Goal: Navigation & Orientation: Find specific page/section

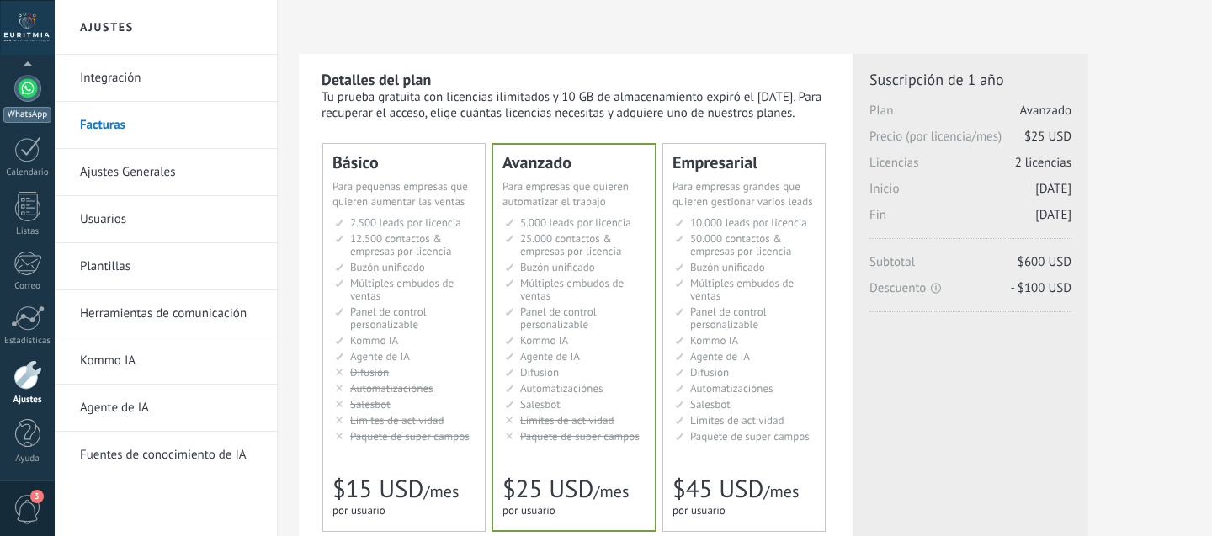
click at [27, 93] on div at bounding box center [27, 88] width 27 height 27
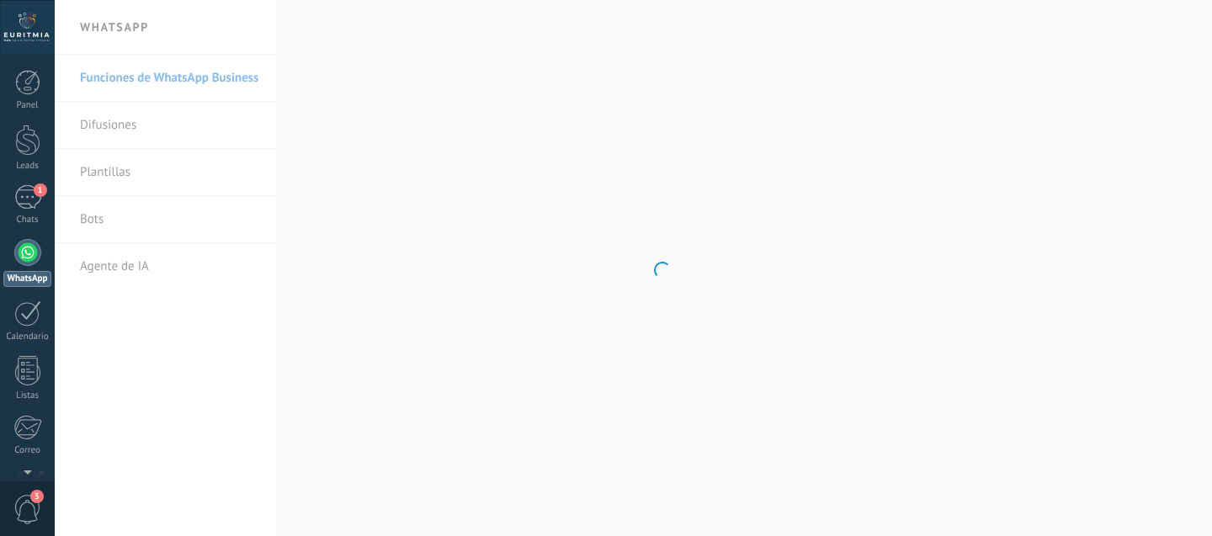
click at [130, 76] on body ".abccls-1,.abccls-2{fill-rule:evenodd}.abccls-2{fill:#fff} .abfcls-1{fill:none}…" at bounding box center [606, 268] width 1212 height 536
click at [126, 119] on link "Difusiones" at bounding box center [170, 125] width 180 height 47
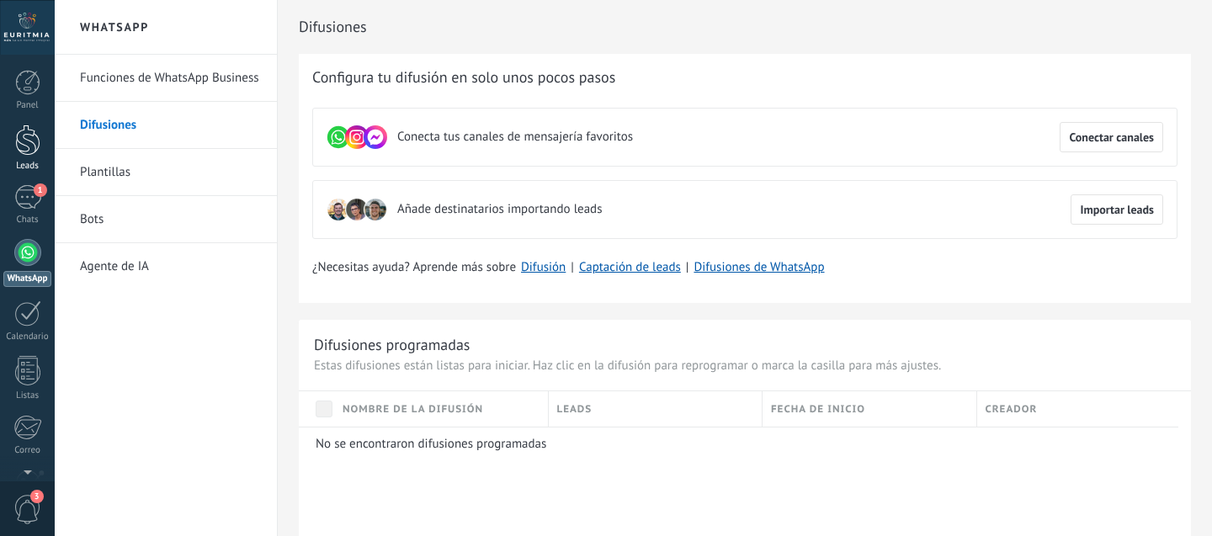
click at [28, 142] on div at bounding box center [27, 140] width 25 height 31
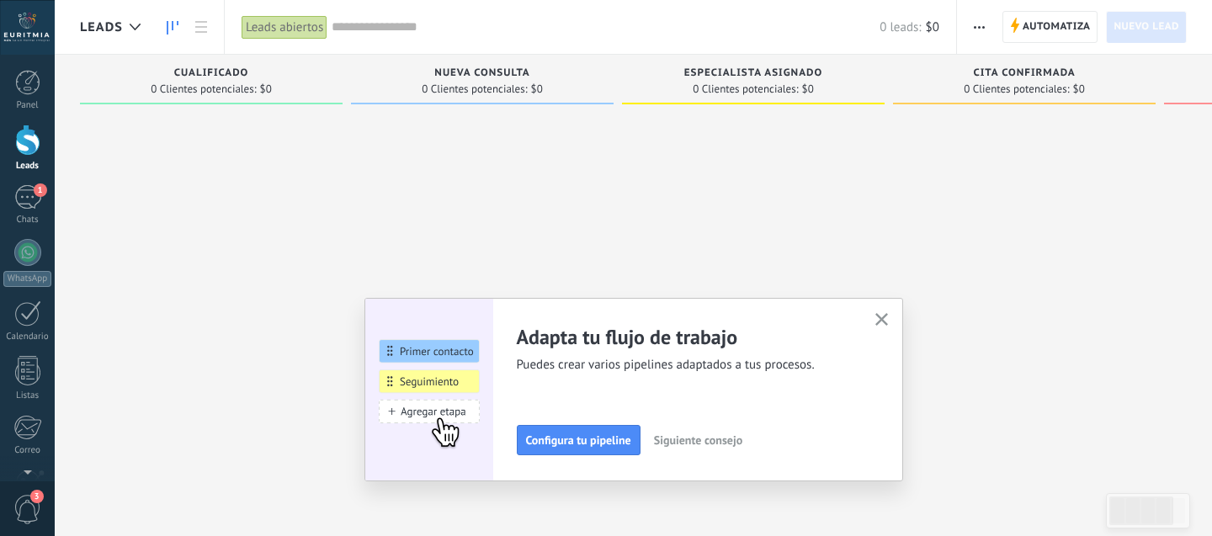
click at [887, 316] on icon "button" at bounding box center [881, 319] width 13 height 13
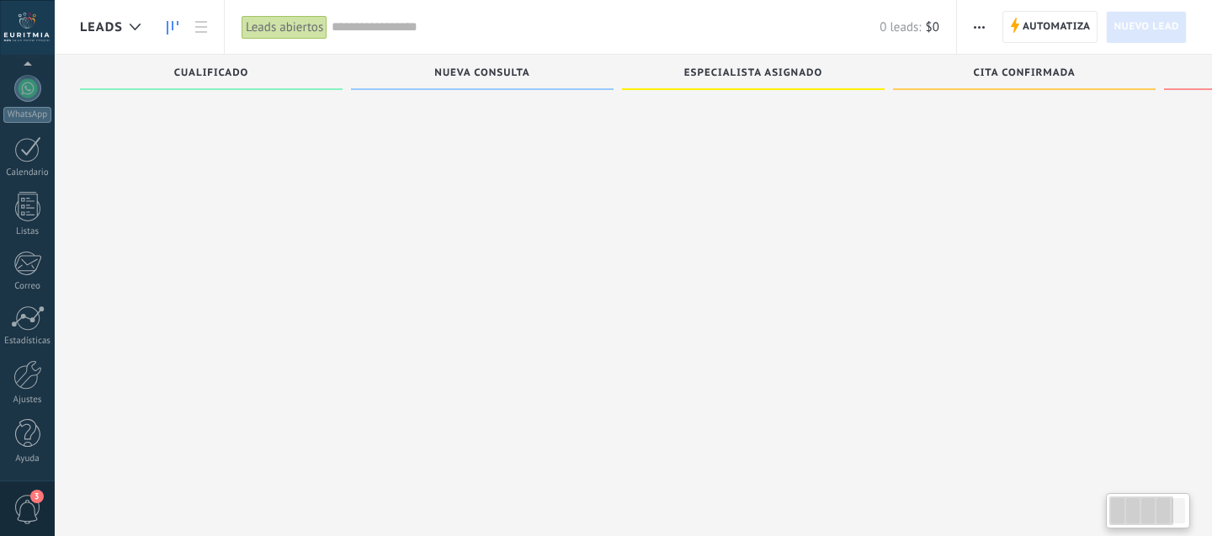
scroll to position [18, 0]
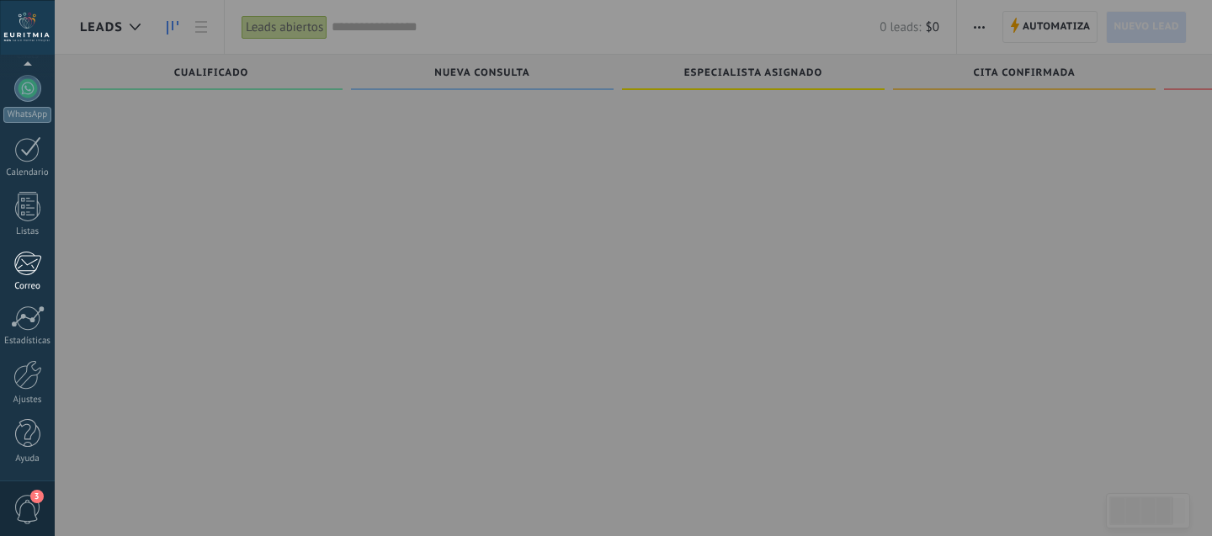
click at [28, 267] on div at bounding box center [27, 263] width 28 height 25
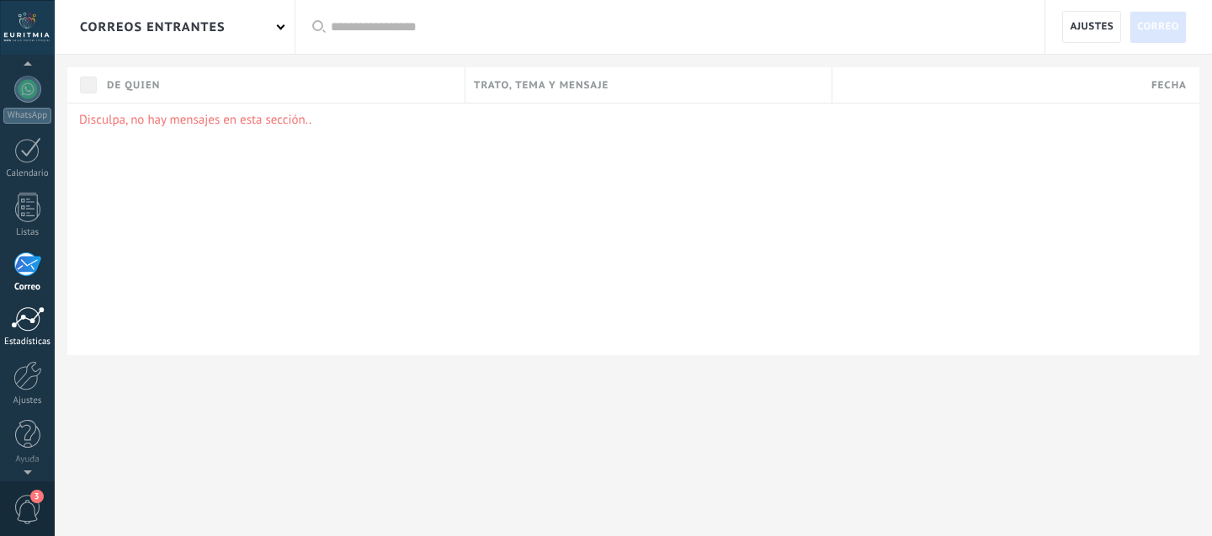
click at [16, 321] on div at bounding box center [28, 318] width 34 height 25
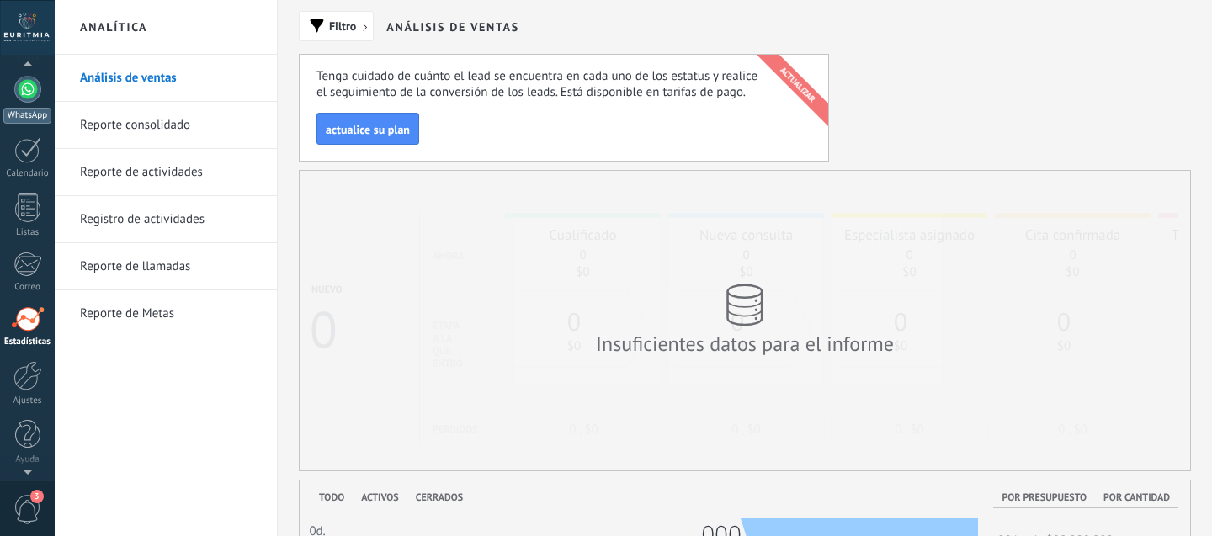
scroll to position [164, 0]
click at [25, 89] on div at bounding box center [27, 88] width 27 height 27
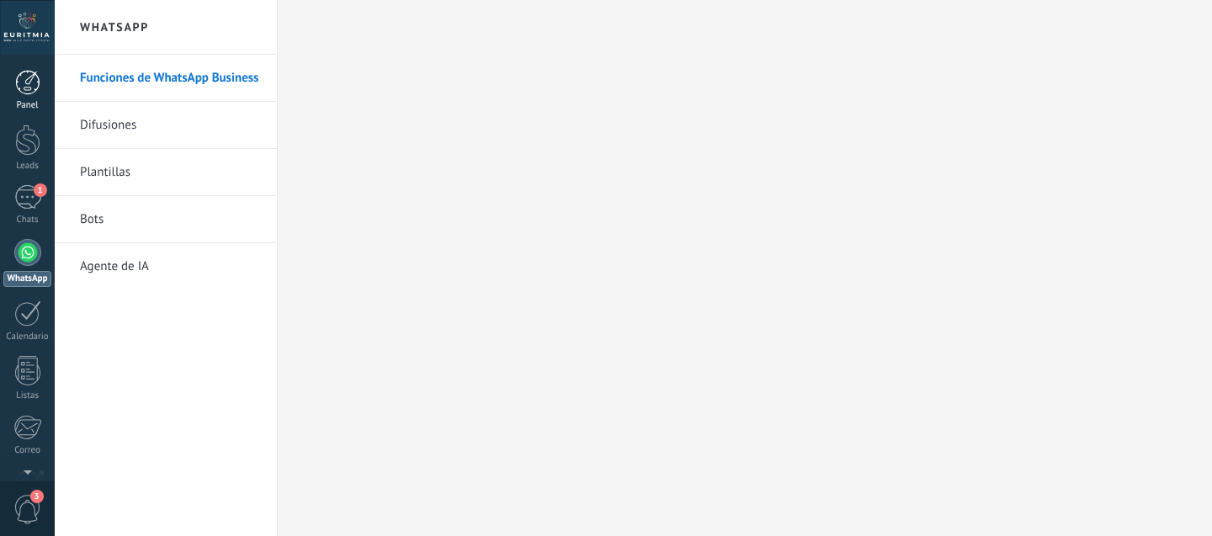
click at [34, 92] on div at bounding box center [27, 82] width 25 height 25
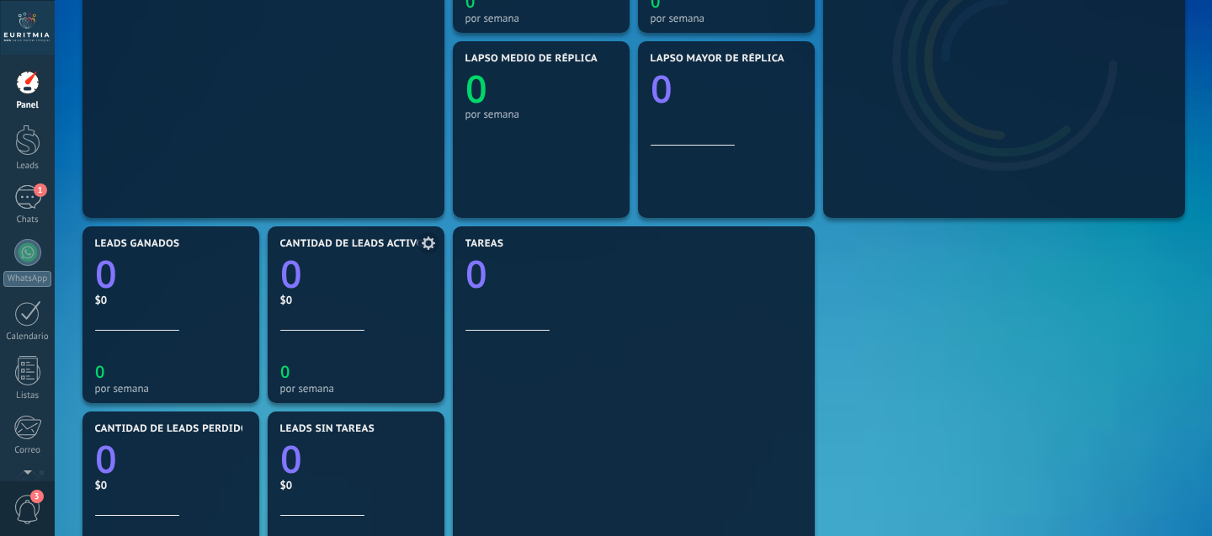
scroll to position [361, 0]
click at [34, 153] on div at bounding box center [27, 140] width 25 height 31
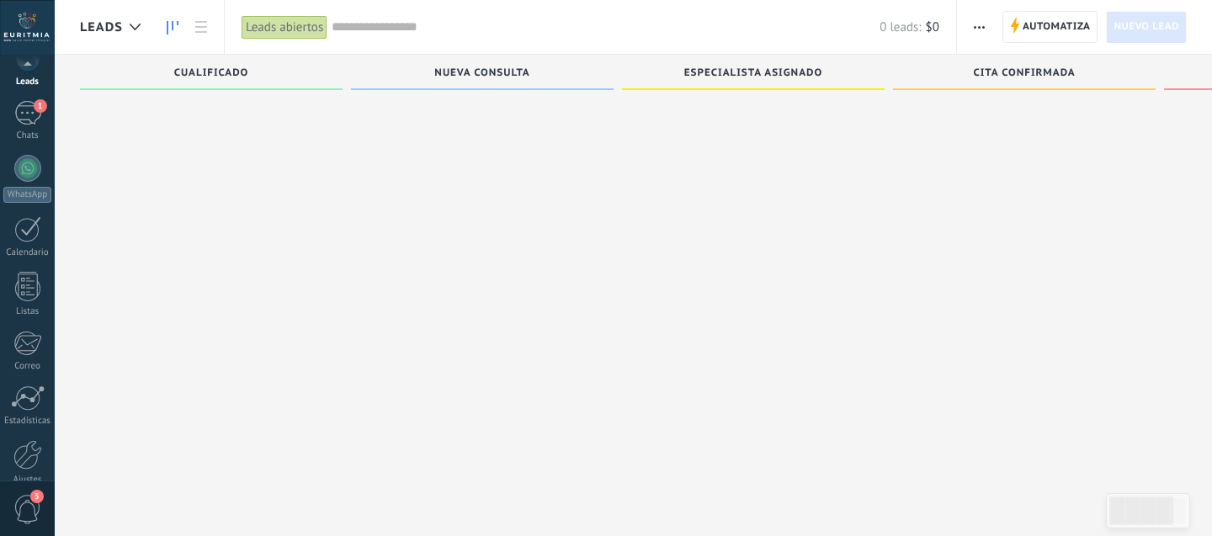
scroll to position [164, 0]
click at [21, 444] on div at bounding box center [27, 433] width 25 height 29
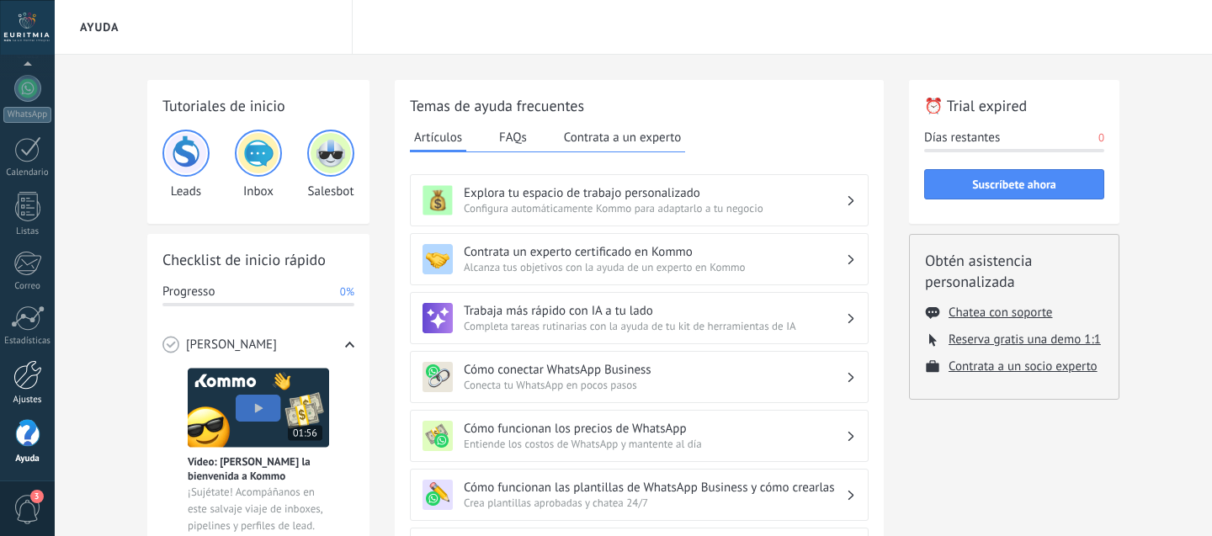
click at [27, 375] on div at bounding box center [27, 374] width 29 height 29
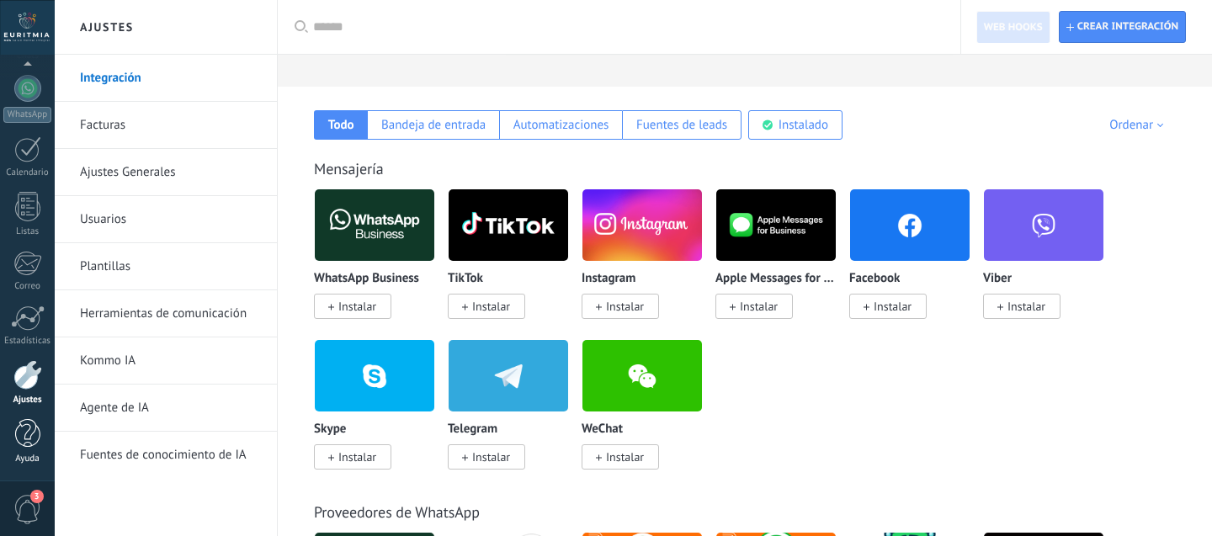
scroll to position [245, 0]
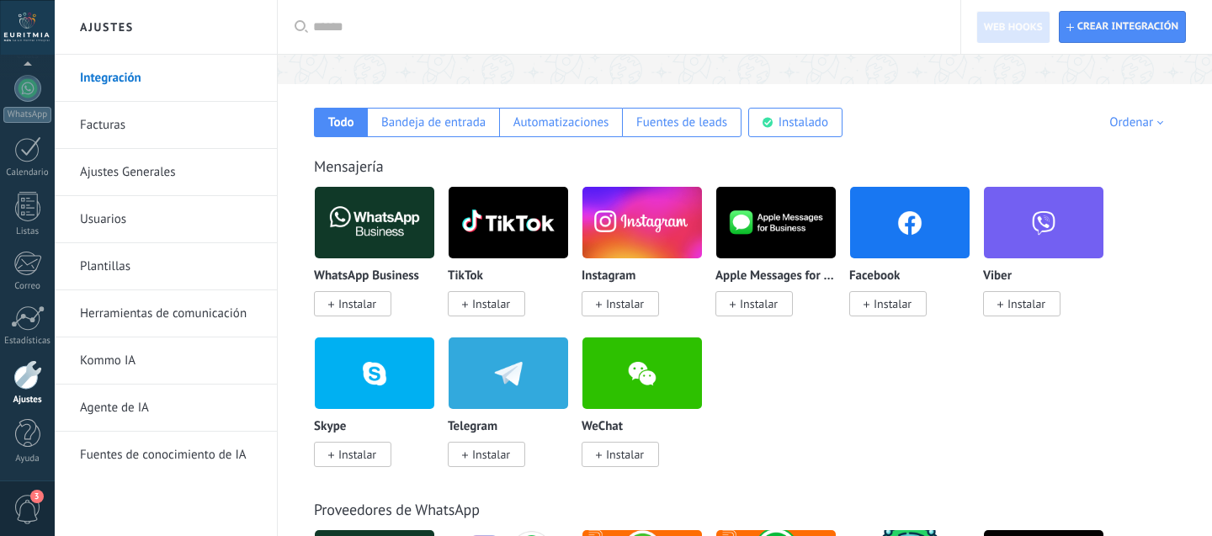
click at [25, 512] on span "3" at bounding box center [27, 509] width 29 height 29
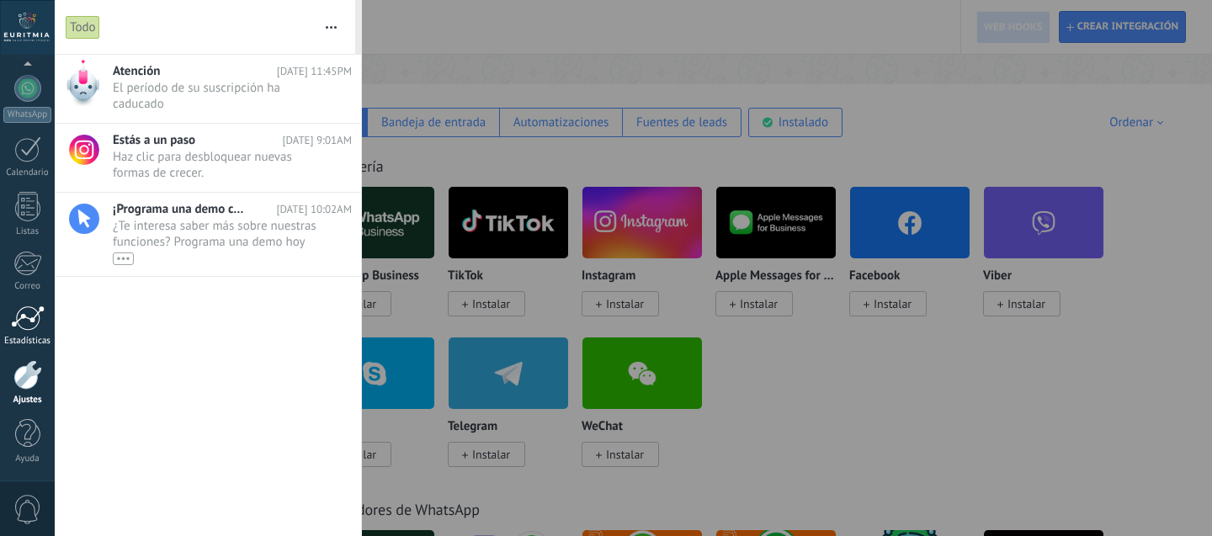
click at [24, 325] on div at bounding box center [28, 317] width 34 height 25
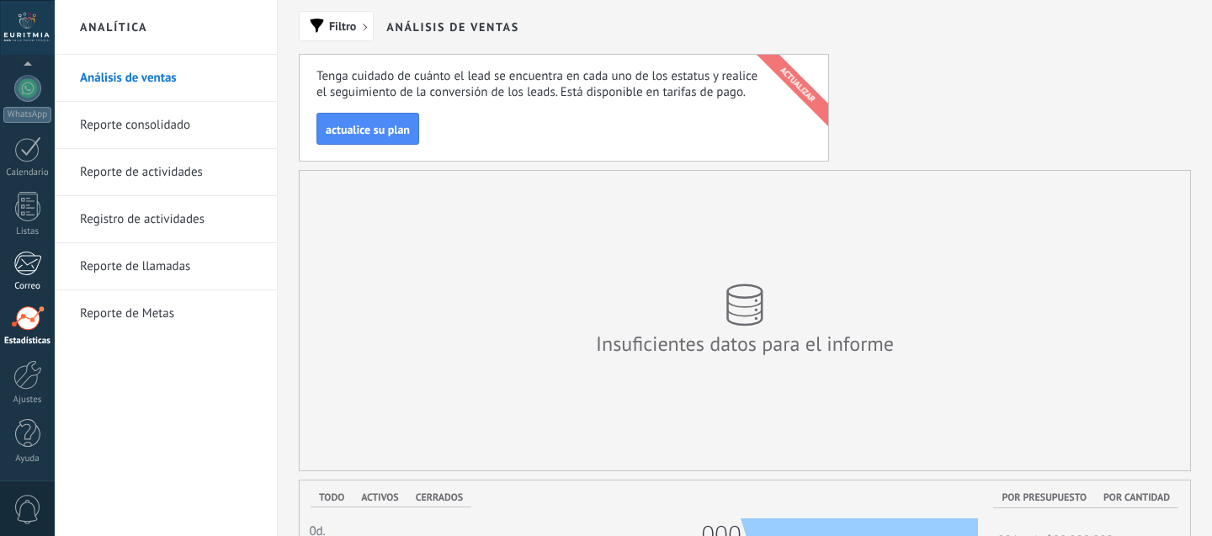
click at [22, 255] on div at bounding box center [27, 263] width 28 height 25
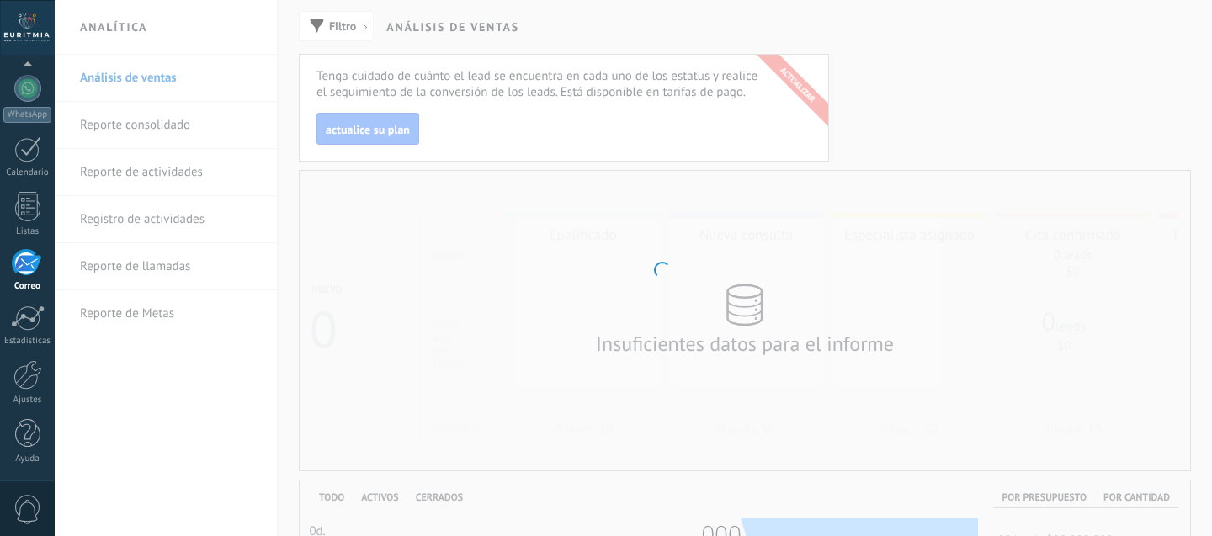
scroll to position [163, 0]
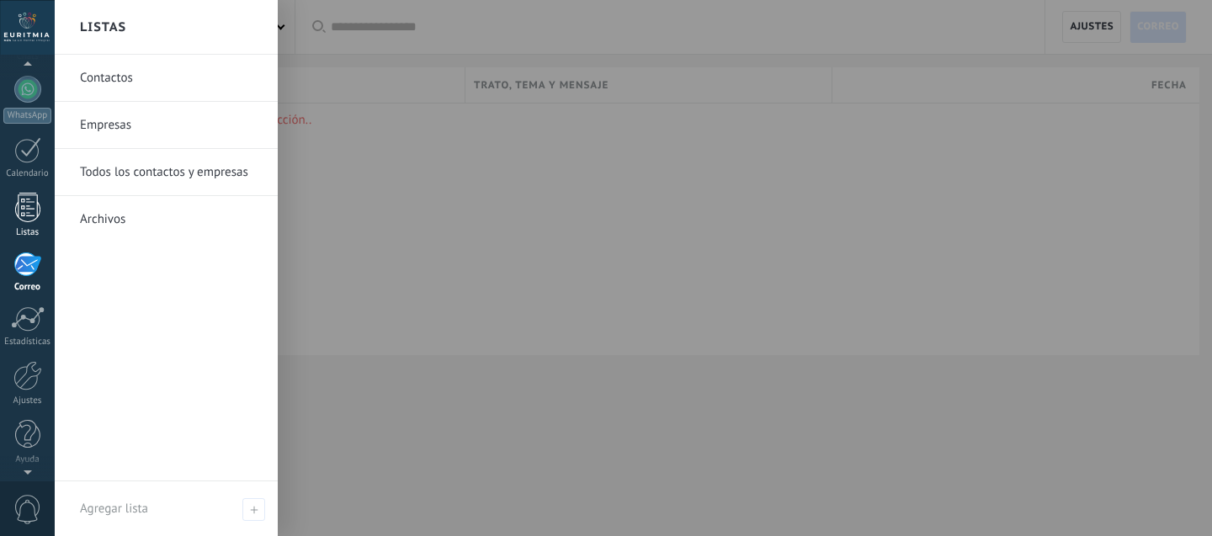
click at [24, 204] on div at bounding box center [27, 207] width 25 height 29
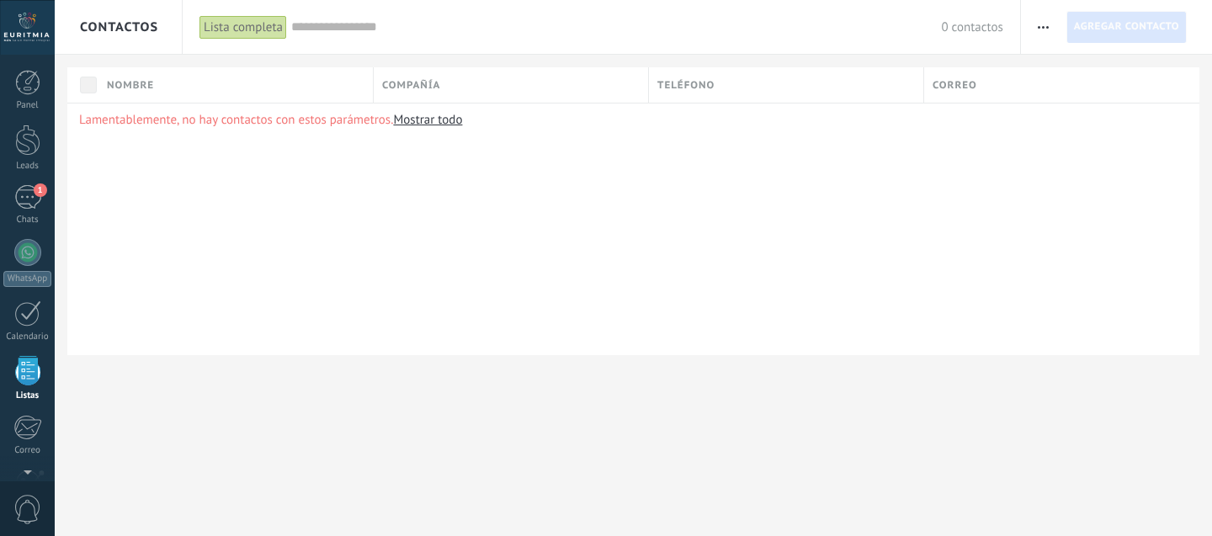
scroll to position [104, 0]
